Goal: Check status: Check status

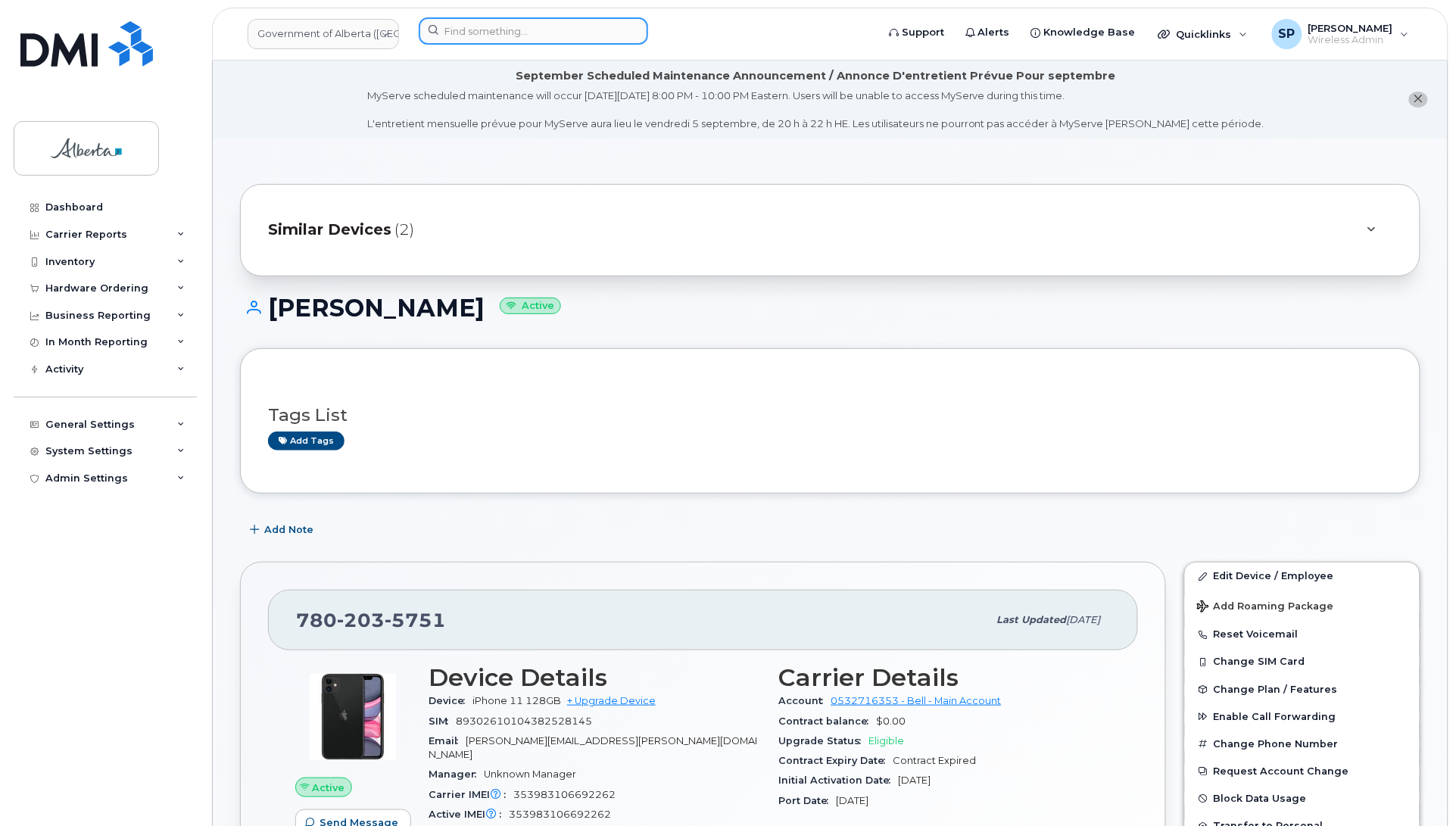
click at [491, 43] on input at bounding box center [533, 31] width 229 height 27
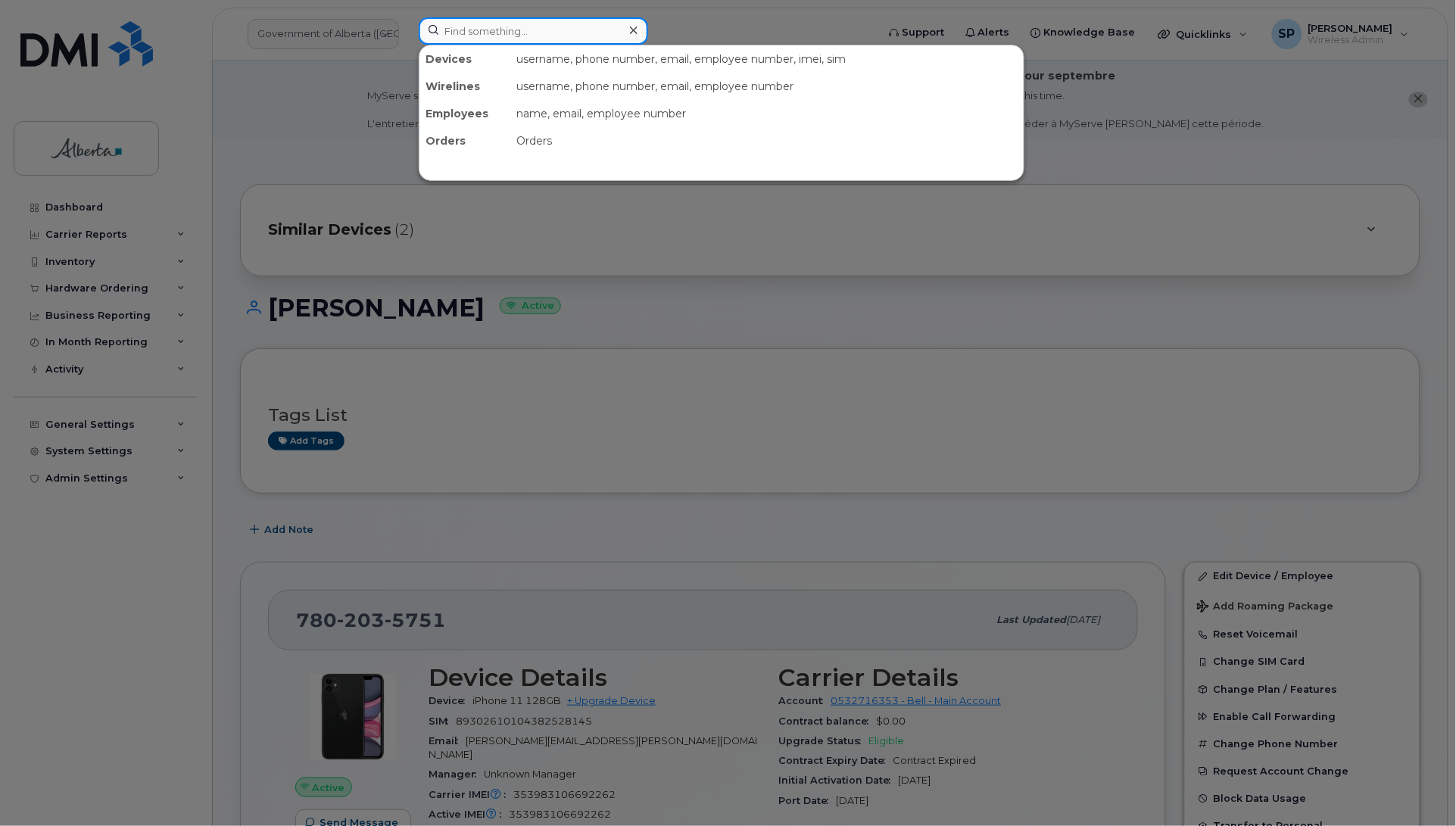
paste input "[PHONE_NUMBER]"
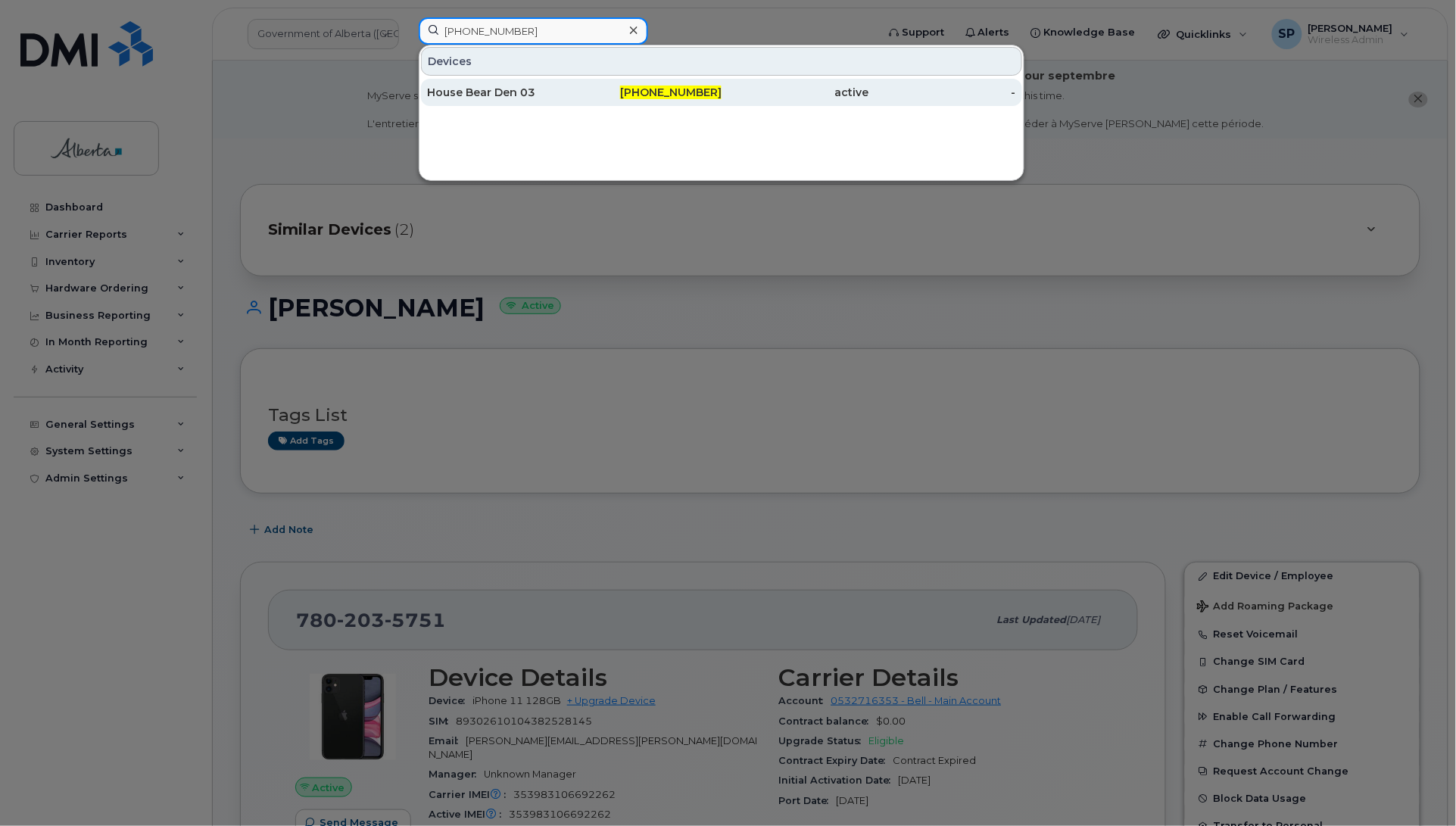
type input "[PHONE_NUMBER]"
click at [532, 93] on div "House Bear Den 03" at bounding box center [501, 92] width 148 height 15
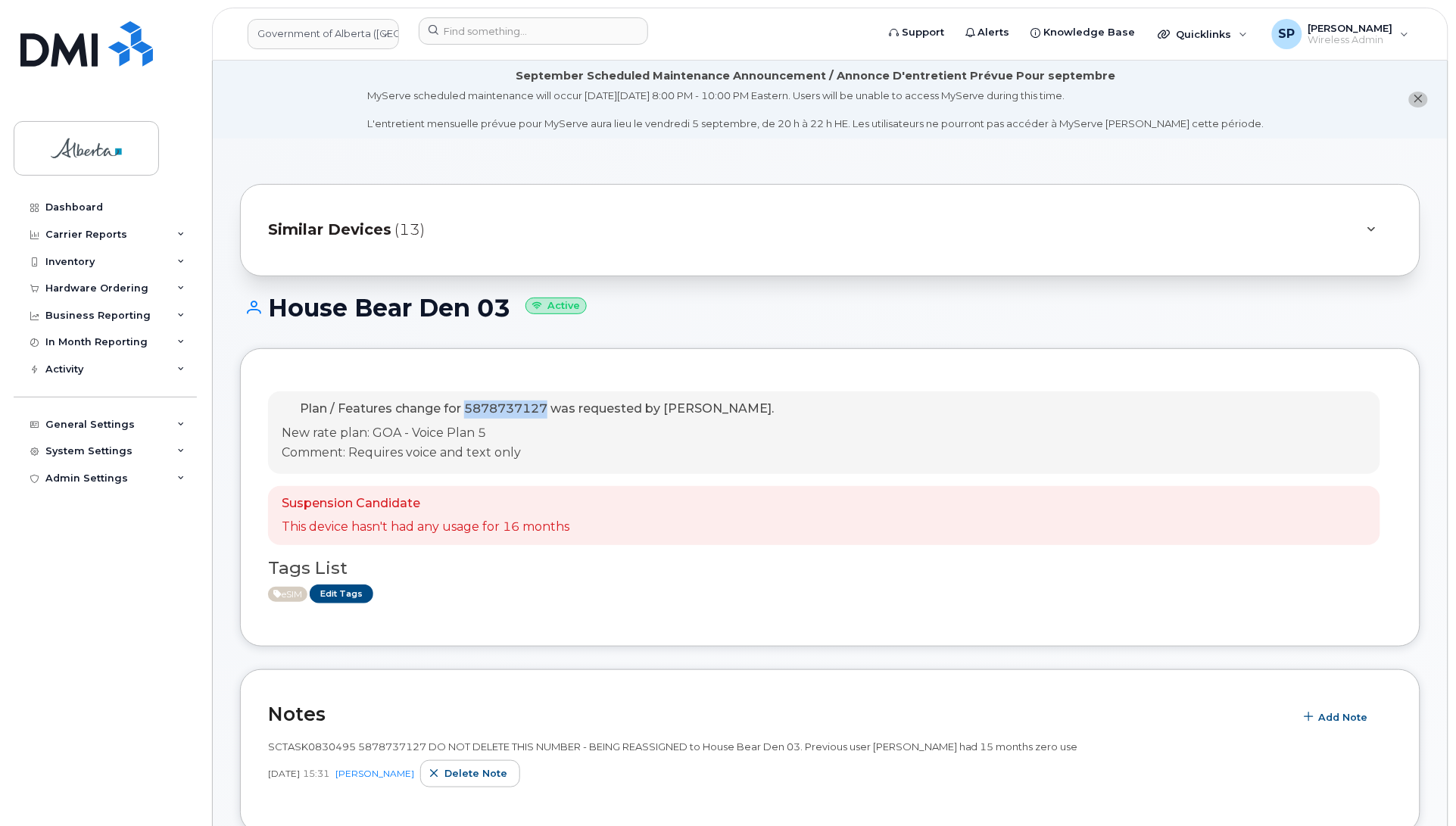
drag, startPoint x: 547, startPoint y: 407, endPoint x: 467, endPoint y: 410, distance: 80.1
click at [467, 410] on span "Plan / Features change for 5878737127 was requested by [PERSON_NAME]." at bounding box center [537, 408] width 474 height 14
copy span "5878737127"
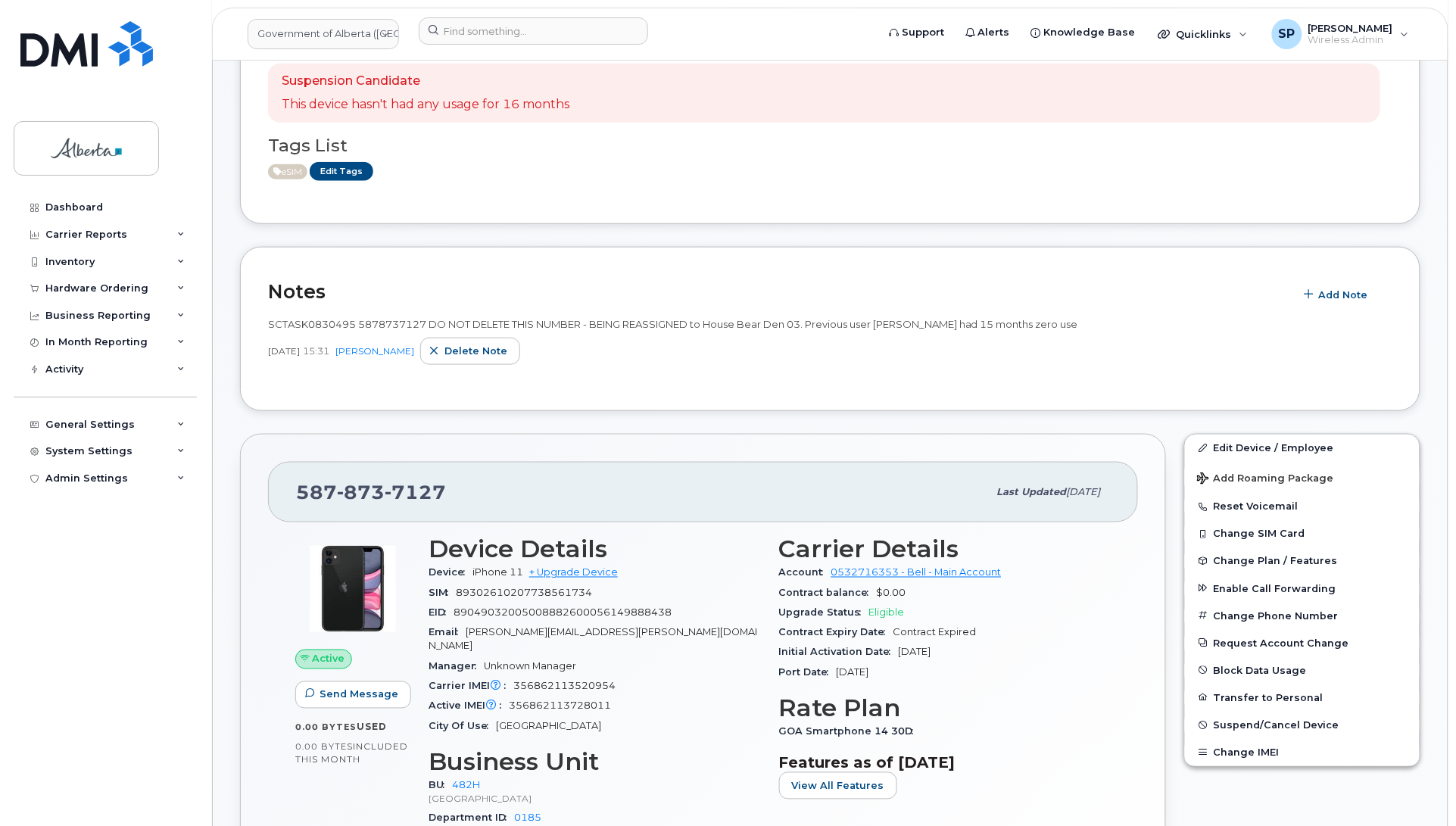
scroll to position [492, 0]
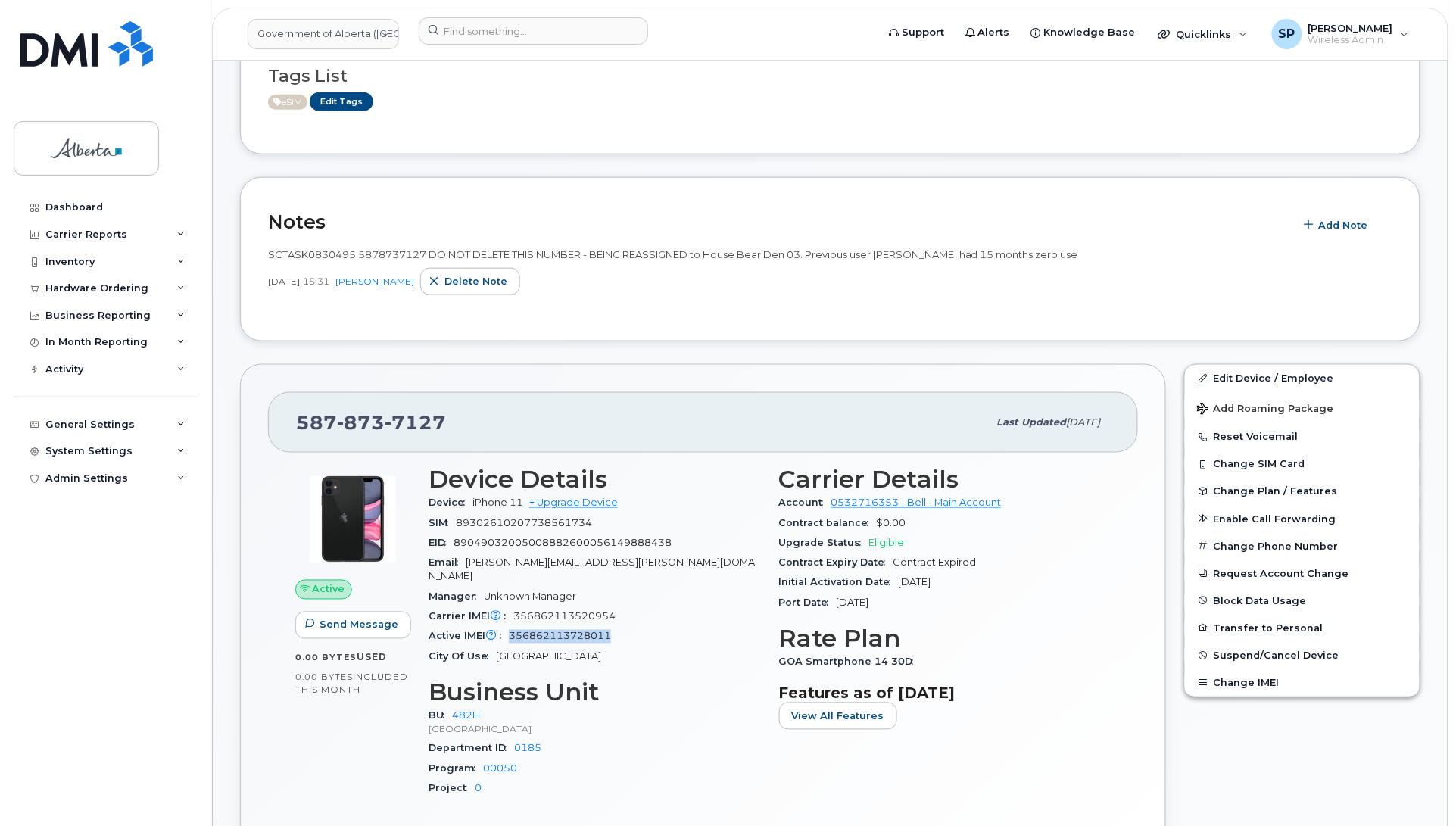
drag, startPoint x: 613, startPoint y: 625, endPoint x: 511, endPoint y: 625, distance: 102.0
click at [511, 626] on div "Active IMEI Active IMEI is refreshed daily with a delay of up to 48 hours follo…" at bounding box center [594, 636] width 332 height 20
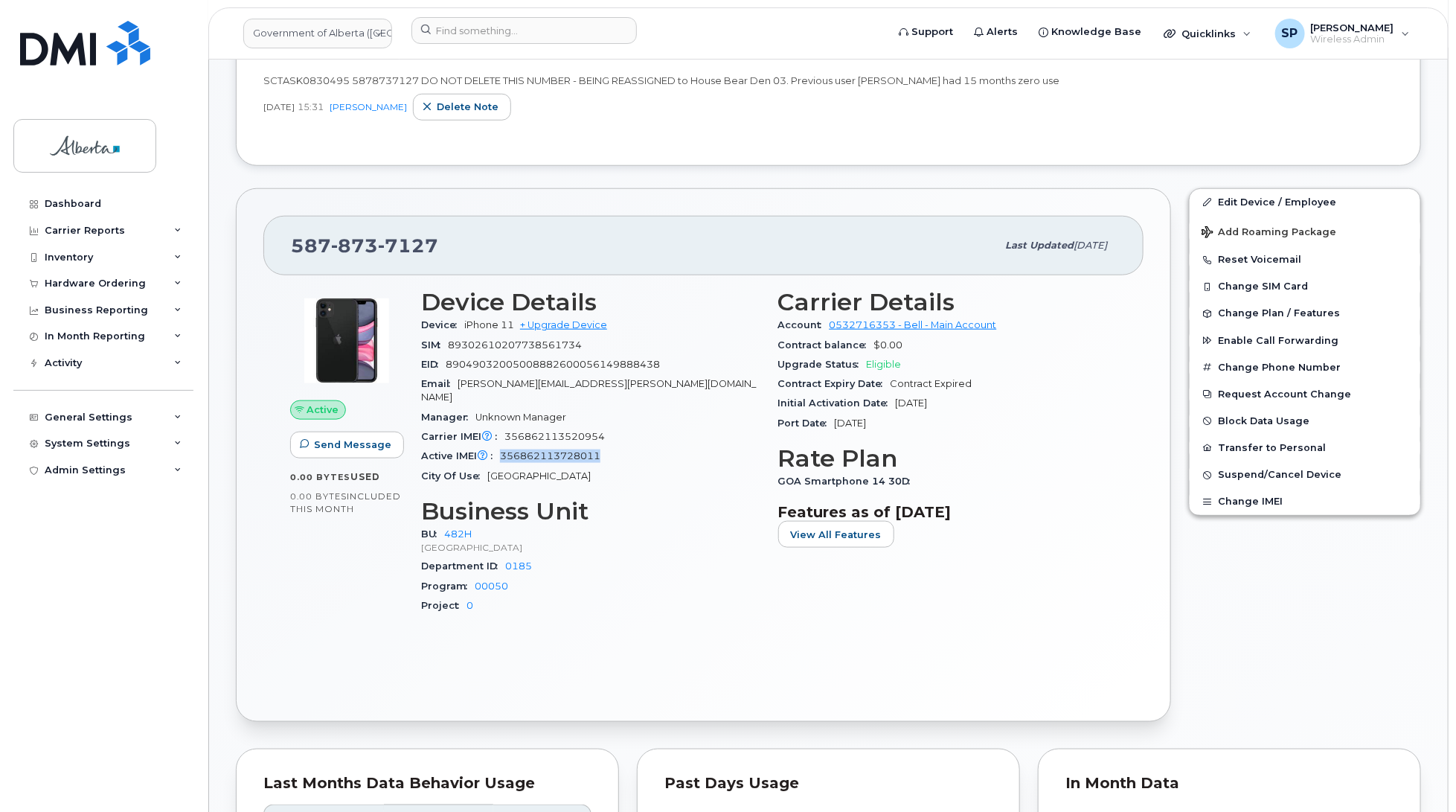
scroll to position [668, 0]
